Goal: Transaction & Acquisition: Purchase product/service

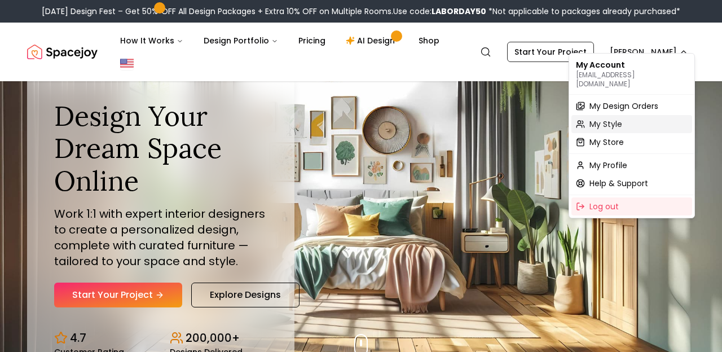
click at [628, 118] on div "My Style" at bounding box center [631, 124] width 121 height 18
click at [632, 156] on div "My Profile" at bounding box center [631, 165] width 121 height 18
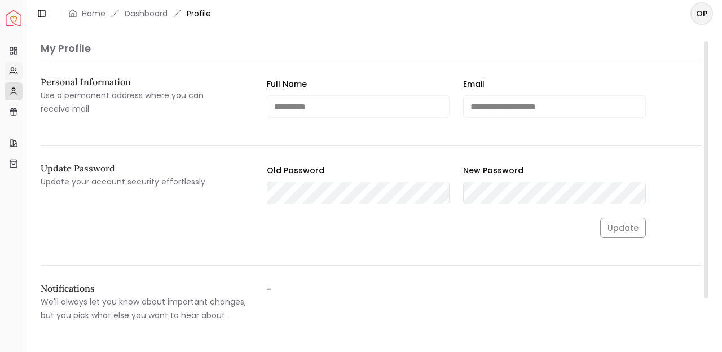
click at [17, 74] on icon at bounding box center [13, 71] width 9 height 9
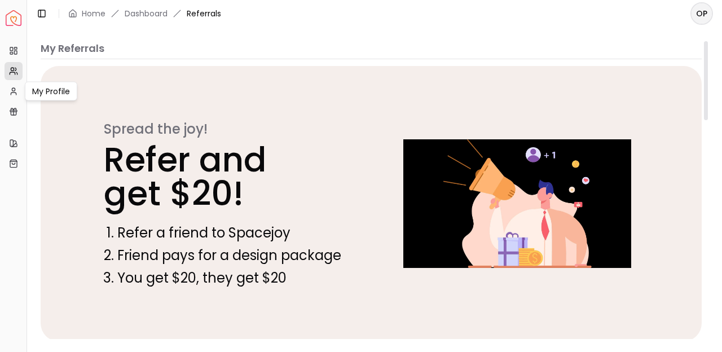
click at [15, 100] on ul "Projects My Referrals My Profile My Profile My Profile Gift Card Balance" at bounding box center [13, 81] width 17 height 79
click at [15, 109] on icon at bounding box center [13, 111] width 9 height 9
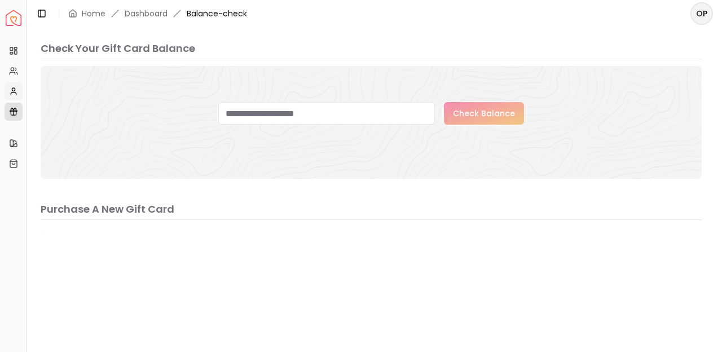
click at [15, 90] on circle at bounding box center [13, 89] width 3 height 3
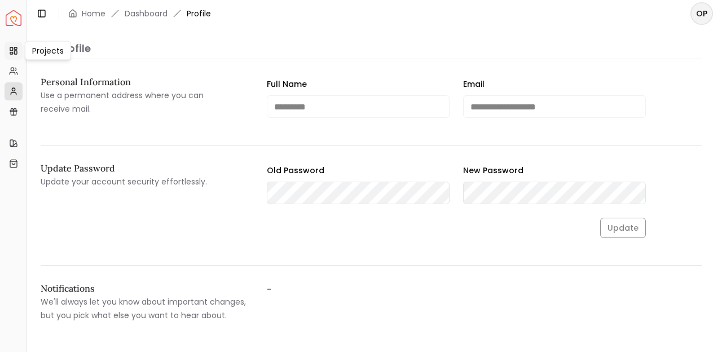
click at [14, 56] on link "Projects" at bounding box center [14, 51] width 18 height 18
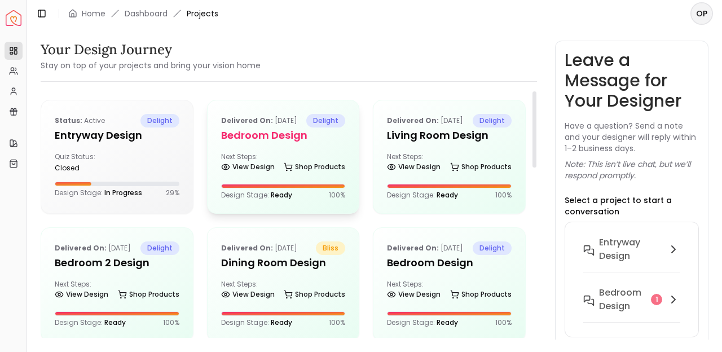
click at [321, 171] on div "Next Steps: View Design Shop Products" at bounding box center [283, 163] width 125 height 23
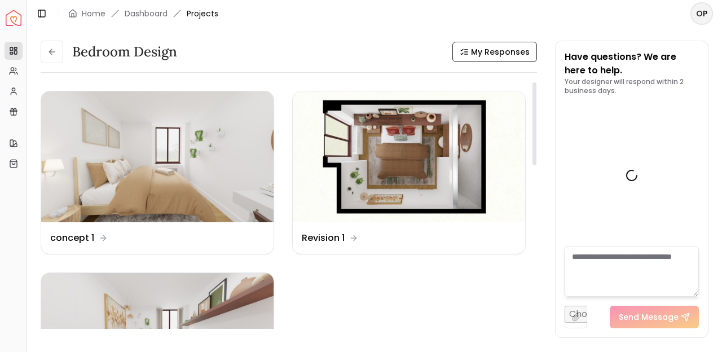
scroll to position [4620, 0]
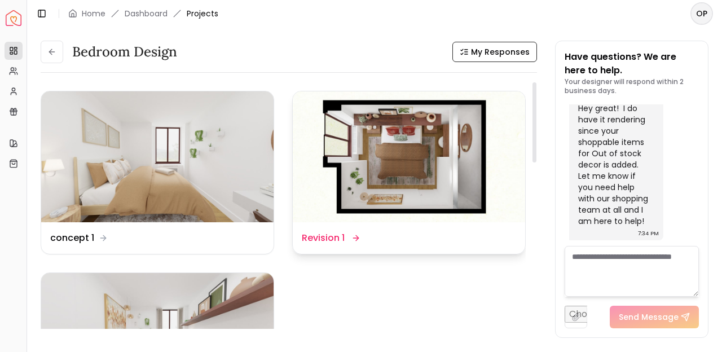
click at [393, 185] on img at bounding box center [409, 156] width 232 height 131
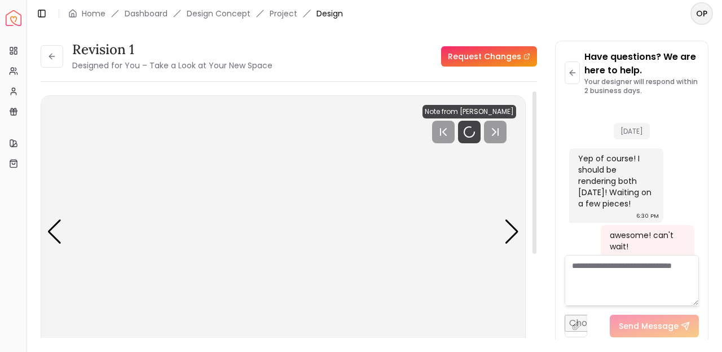
scroll to position [4611, 0]
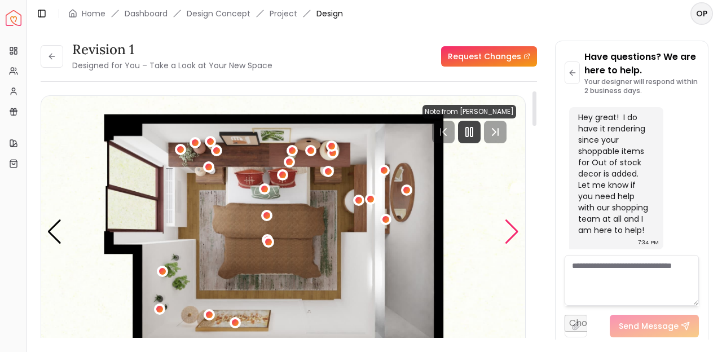
click at [513, 231] on div "Next slide" at bounding box center [511, 231] width 15 height 25
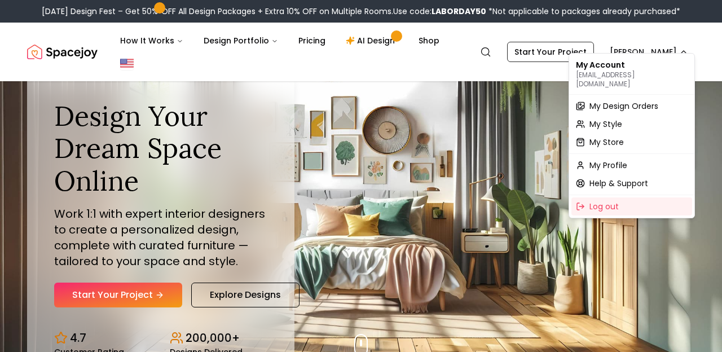
click at [620, 160] on span "My Profile" at bounding box center [608, 165] width 38 height 11
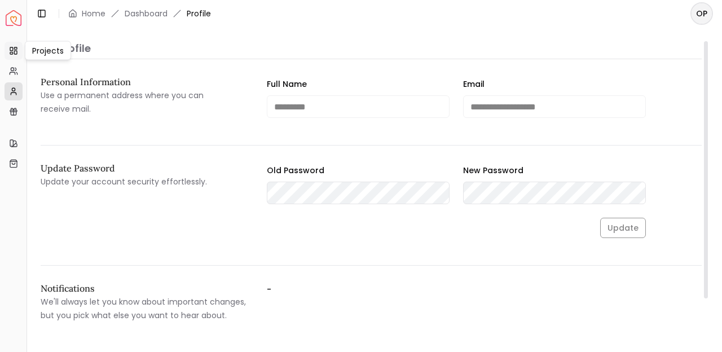
click at [13, 45] on link "Projects" at bounding box center [14, 51] width 18 height 18
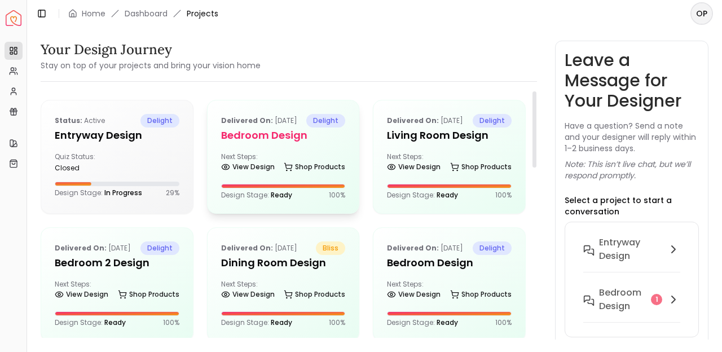
click at [290, 165] on div "Delivered on: Jul 25, 2025 delight Bedroom design Next Steps: View Design Shop …" at bounding box center [284, 156] width 152 height 113
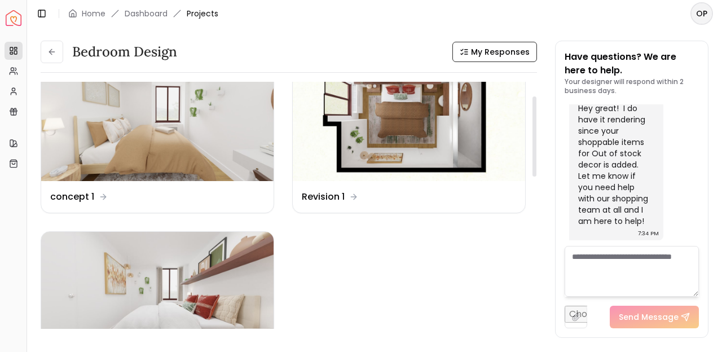
scroll to position [43, 0]
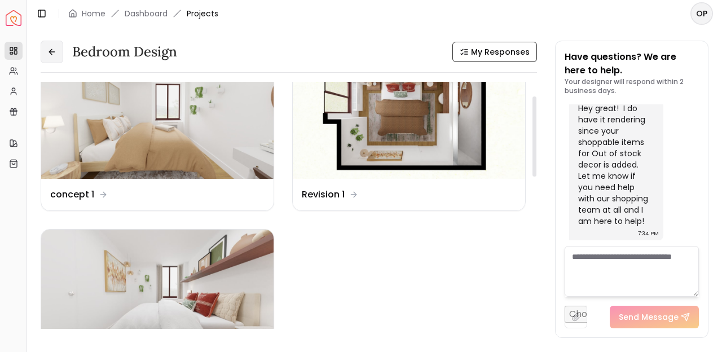
click at [44, 54] on button at bounding box center [52, 52] width 23 height 23
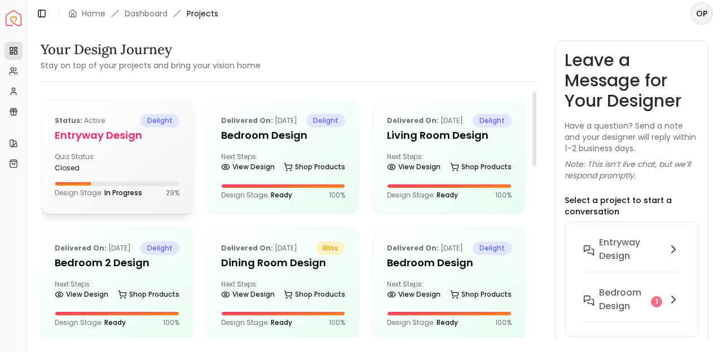
click at [177, 150] on div "Status: active delight entryway design Quiz Status: closed Design Stage: In Pro…" at bounding box center [117, 155] width 152 height 111
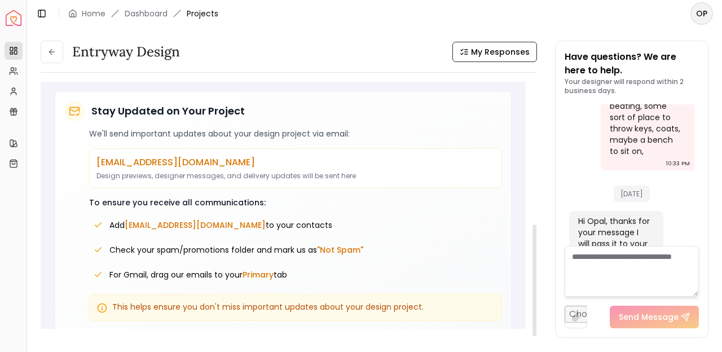
scroll to position [316, 0]
click at [51, 59] on button at bounding box center [52, 52] width 23 height 23
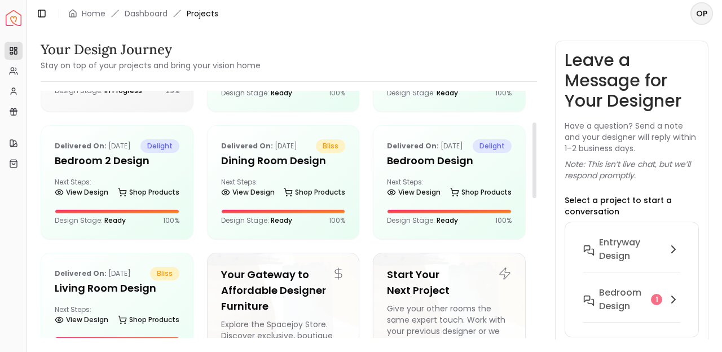
scroll to position [16, 0]
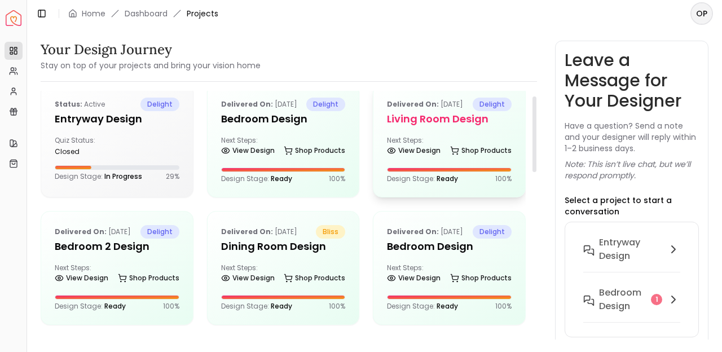
click at [499, 153] on div "Next Steps: View Design Shop Products" at bounding box center [449, 147] width 125 height 23
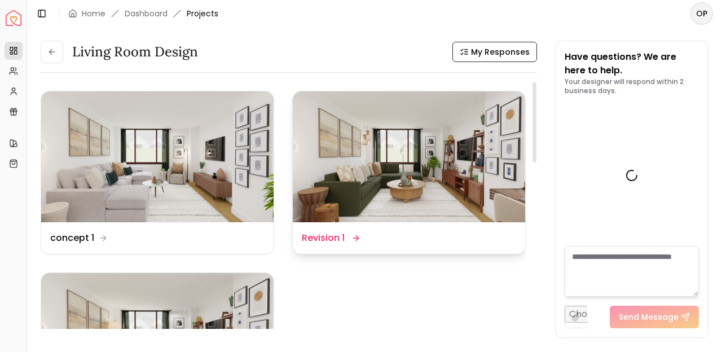
scroll to position [2570, 0]
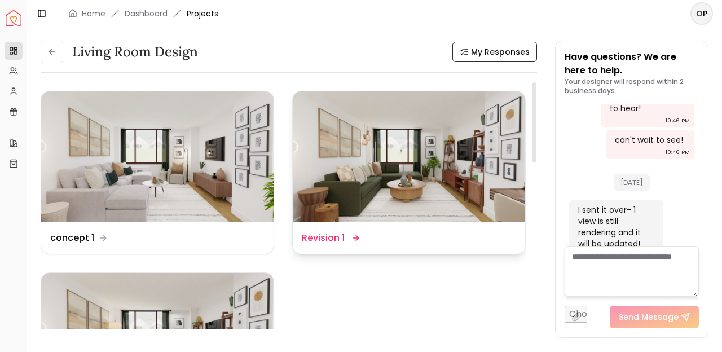
click at [435, 172] on img at bounding box center [409, 156] width 232 height 131
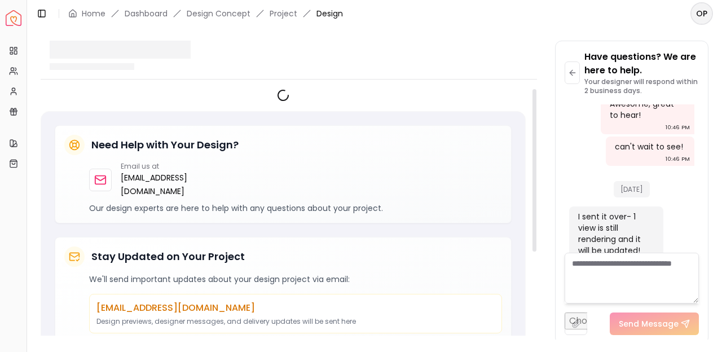
scroll to position [2561, 0]
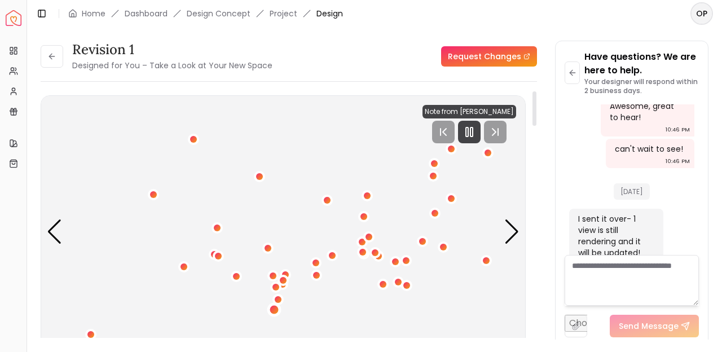
click at [275, 310] on div "1 / 6" at bounding box center [274, 310] width 8 height 8
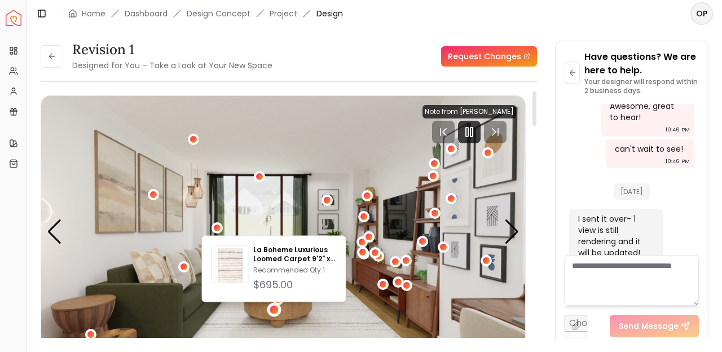
click at [338, 314] on img "1 / 6" at bounding box center [283, 232] width 484 height 272
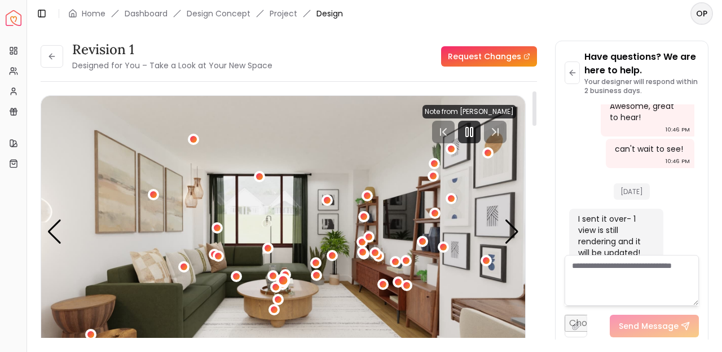
click at [288, 276] on div "1 / 6" at bounding box center [283, 280] width 14 height 14
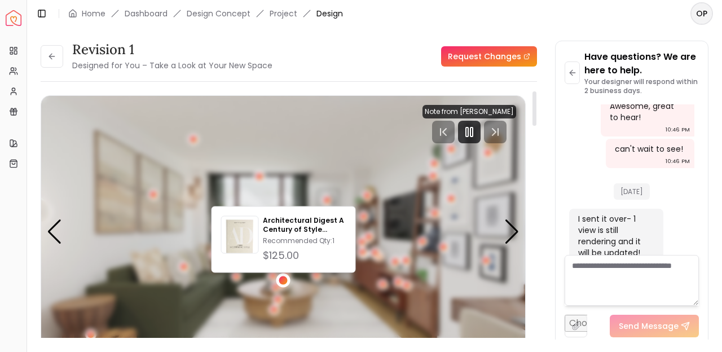
click at [288, 276] on div "1 / 6" at bounding box center [283, 280] width 14 height 14
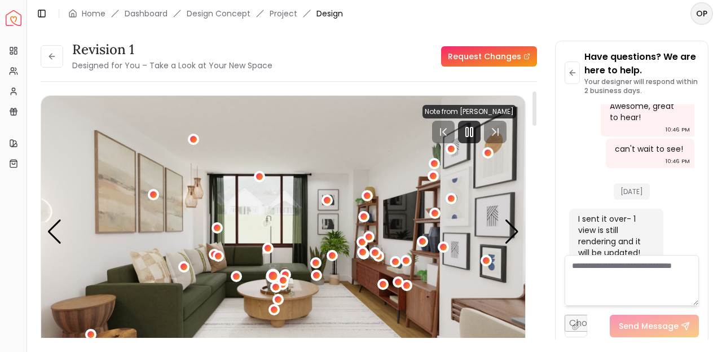
click at [272, 275] on div "1 / 6" at bounding box center [272, 276] width 8 height 8
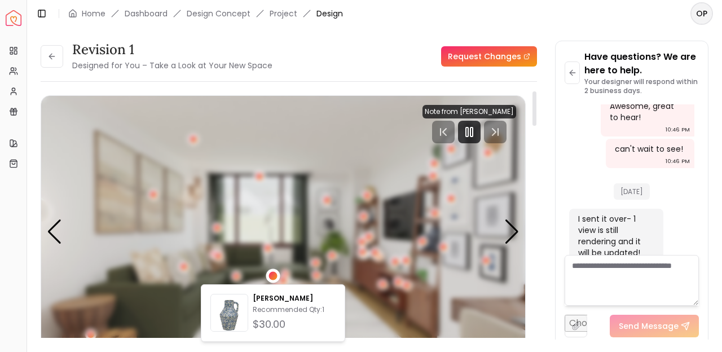
click at [336, 316] on div "Rico Vase Recommended Qty: 1 $30.00" at bounding box center [273, 313] width 144 height 58
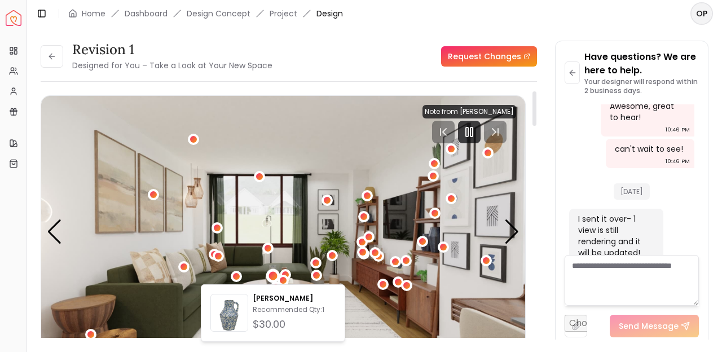
click at [383, 313] on img "1 / 6" at bounding box center [283, 232] width 484 height 272
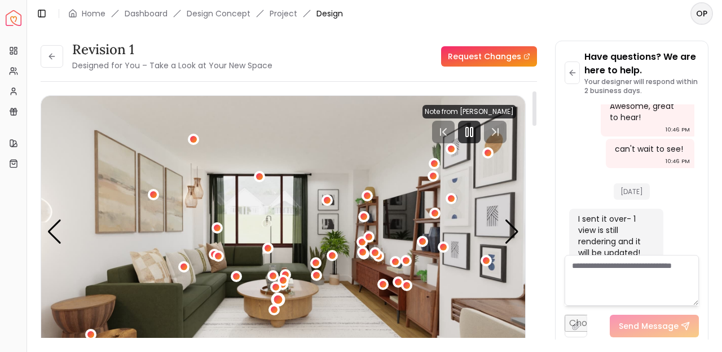
click at [279, 298] on div "1 / 6" at bounding box center [278, 300] width 8 height 8
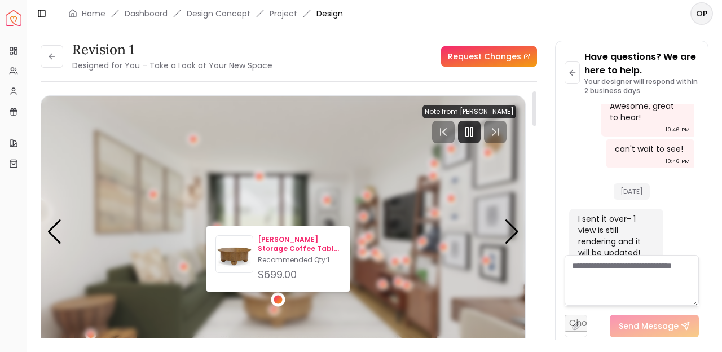
click at [297, 243] on p "Sigrid Storage Coffee Table Smoked Oak" at bounding box center [299, 244] width 83 height 18
